Goal: Transaction & Acquisition: Book appointment/travel/reservation

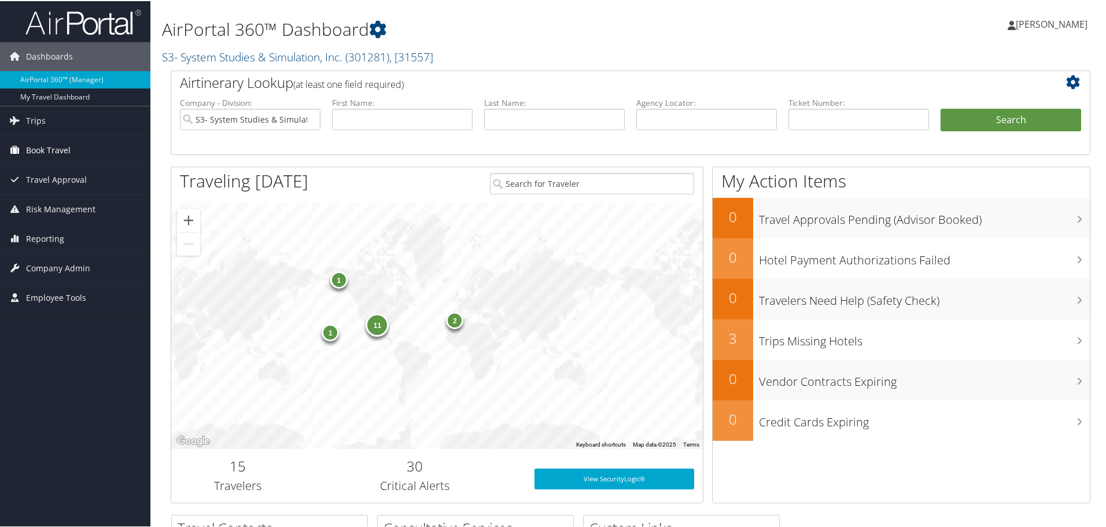
click at [45, 147] on span "Book Travel" at bounding box center [48, 149] width 45 height 29
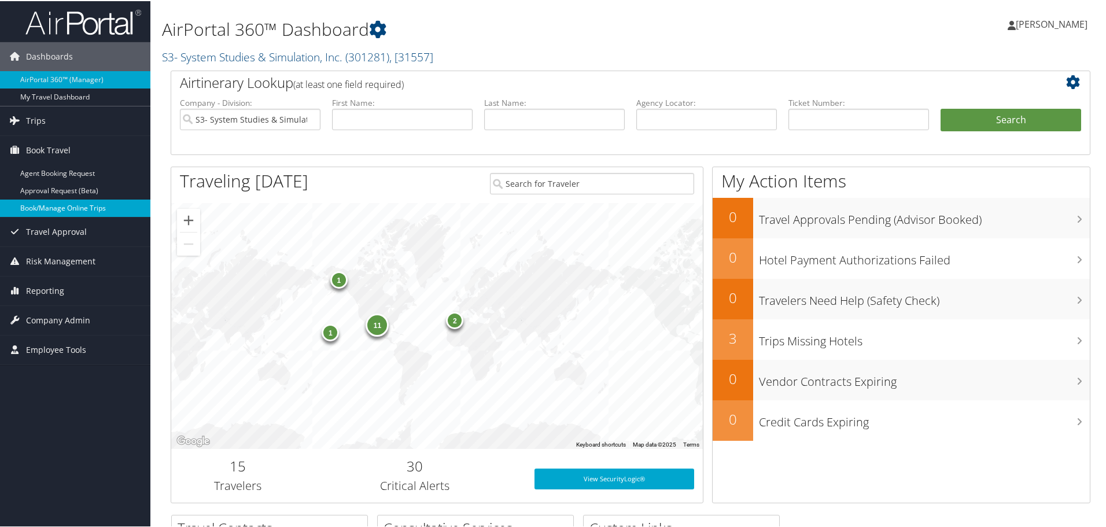
click at [78, 208] on link "Book/Manage Online Trips" at bounding box center [75, 206] width 150 height 17
